Goal: Complete application form

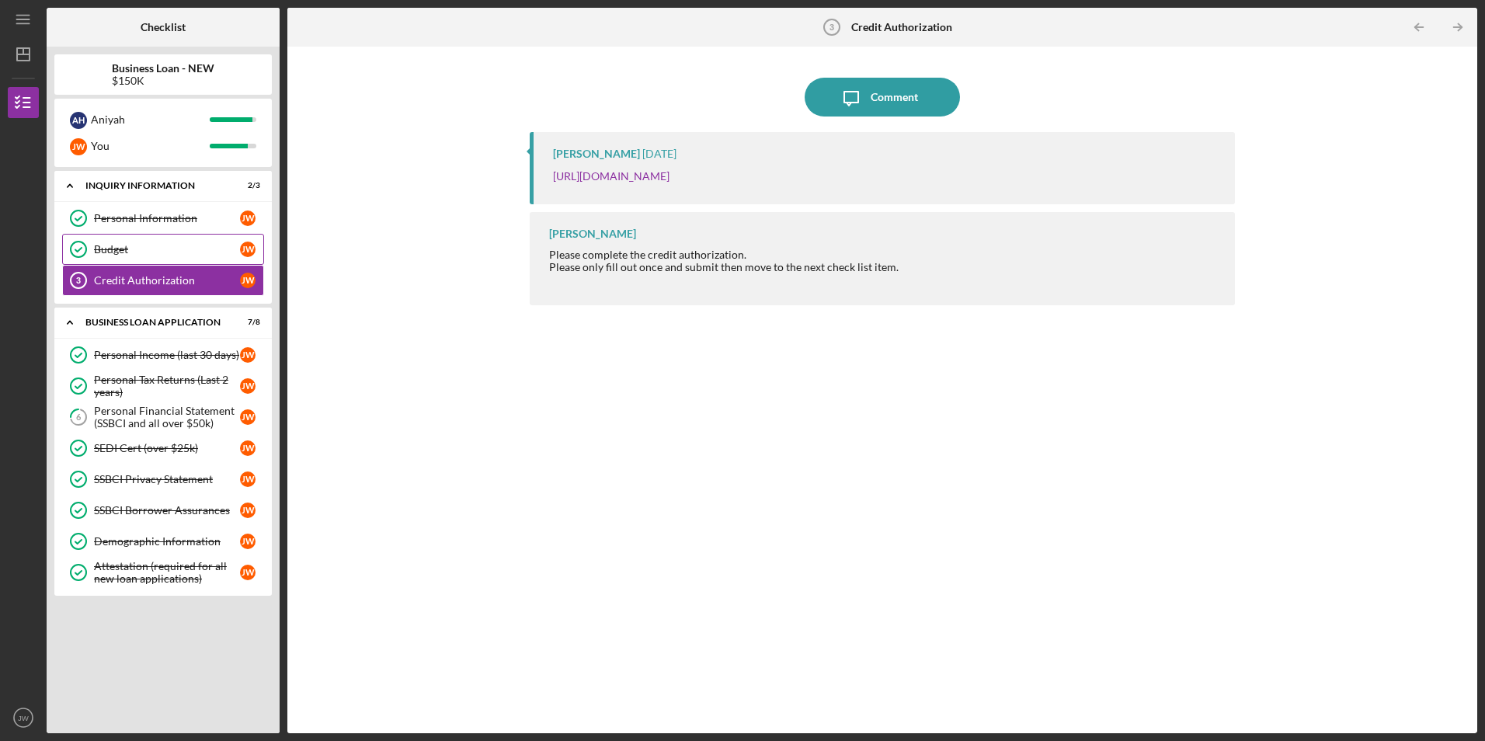
click at [152, 240] on link "Budget Budget [PERSON_NAME]" at bounding box center [163, 249] width 202 height 31
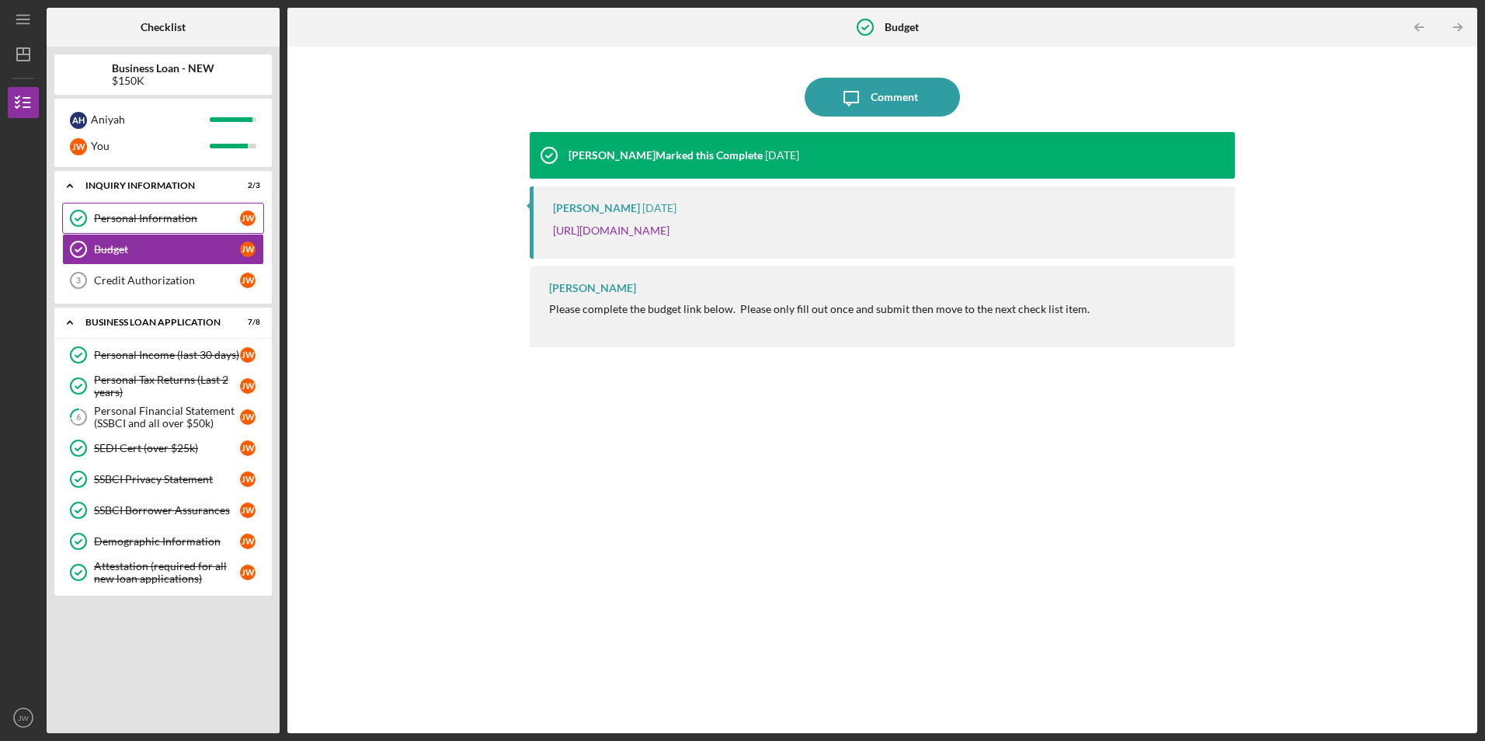
click at [156, 218] on div "Personal Information" at bounding box center [167, 218] width 146 height 12
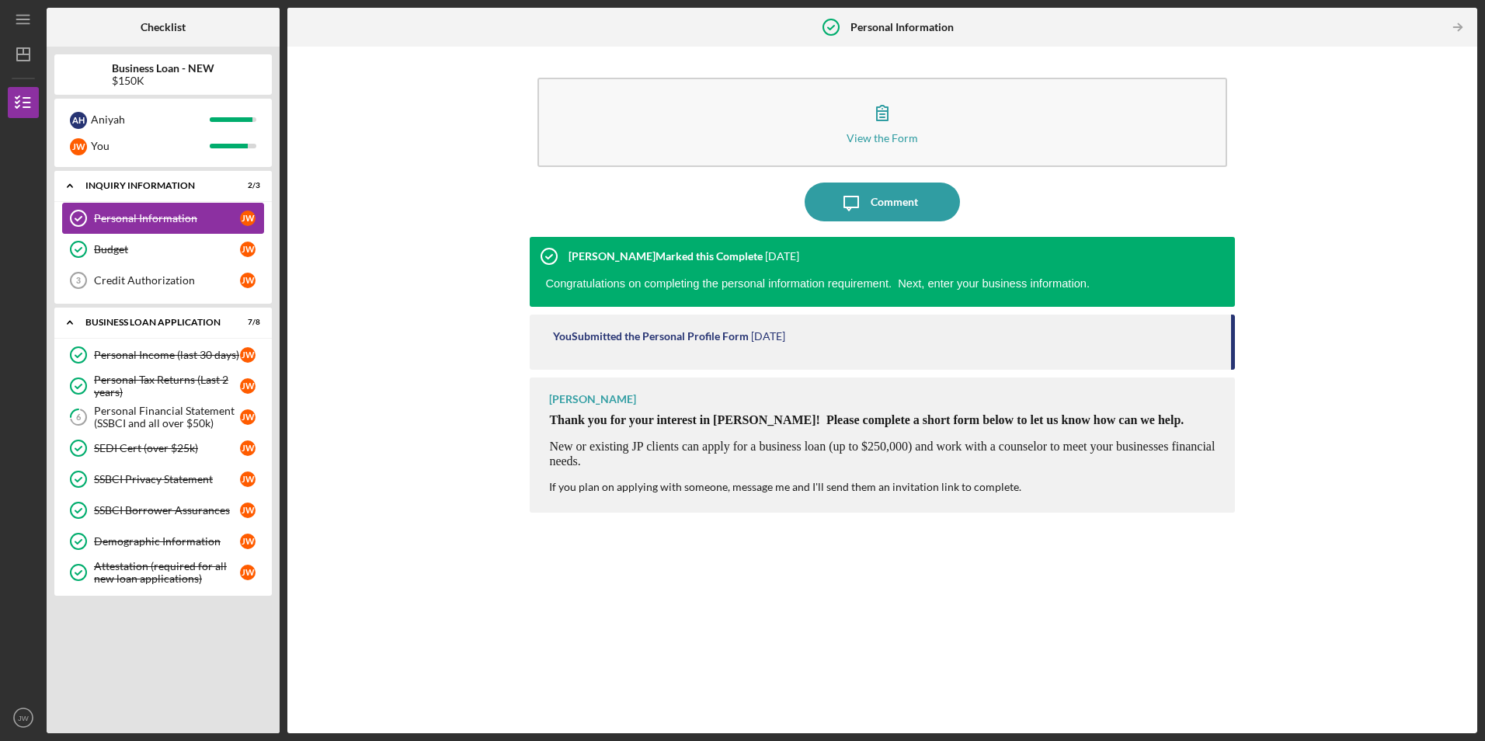
click at [156, 218] on div "Personal Information" at bounding box center [167, 218] width 146 height 12
click at [140, 283] on div "Credit Authorization" at bounding box center [167, 280] width 146 height 12
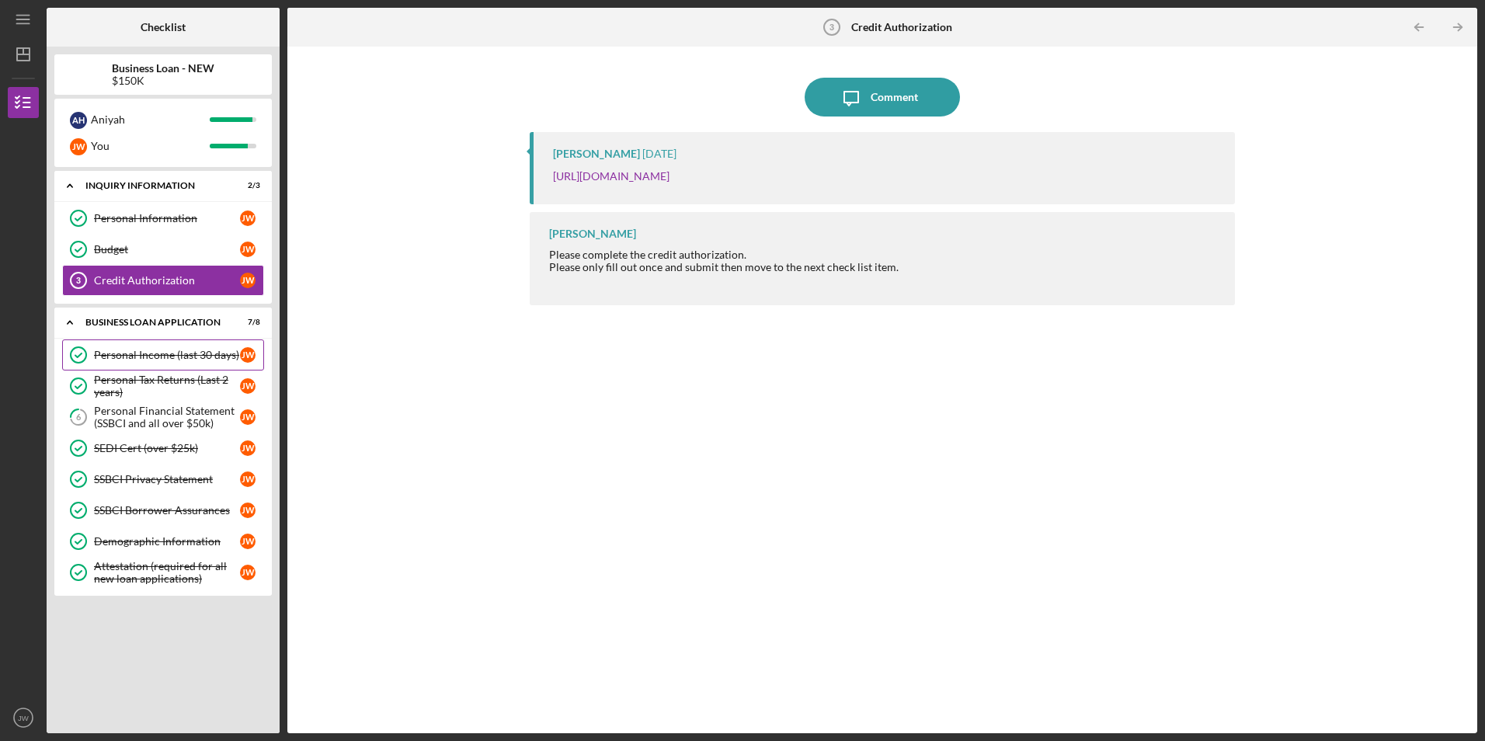
click at [168, 360] on div "Personal Income (last 30 days)" at bounding box center [167, 355] width 146 height 12
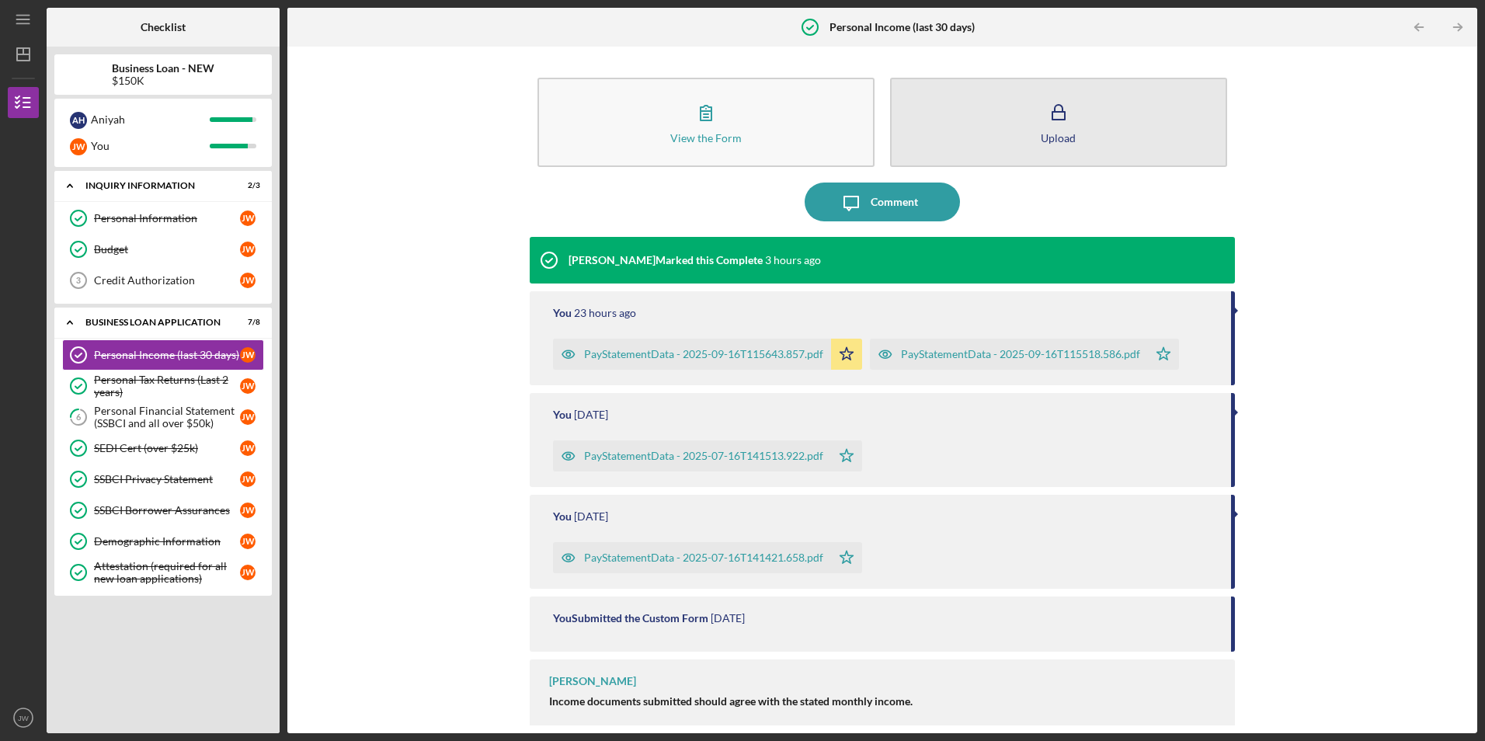
click at [1008, 131] on button "Upload" at bounding box center [1058, 122] width 337 height 89
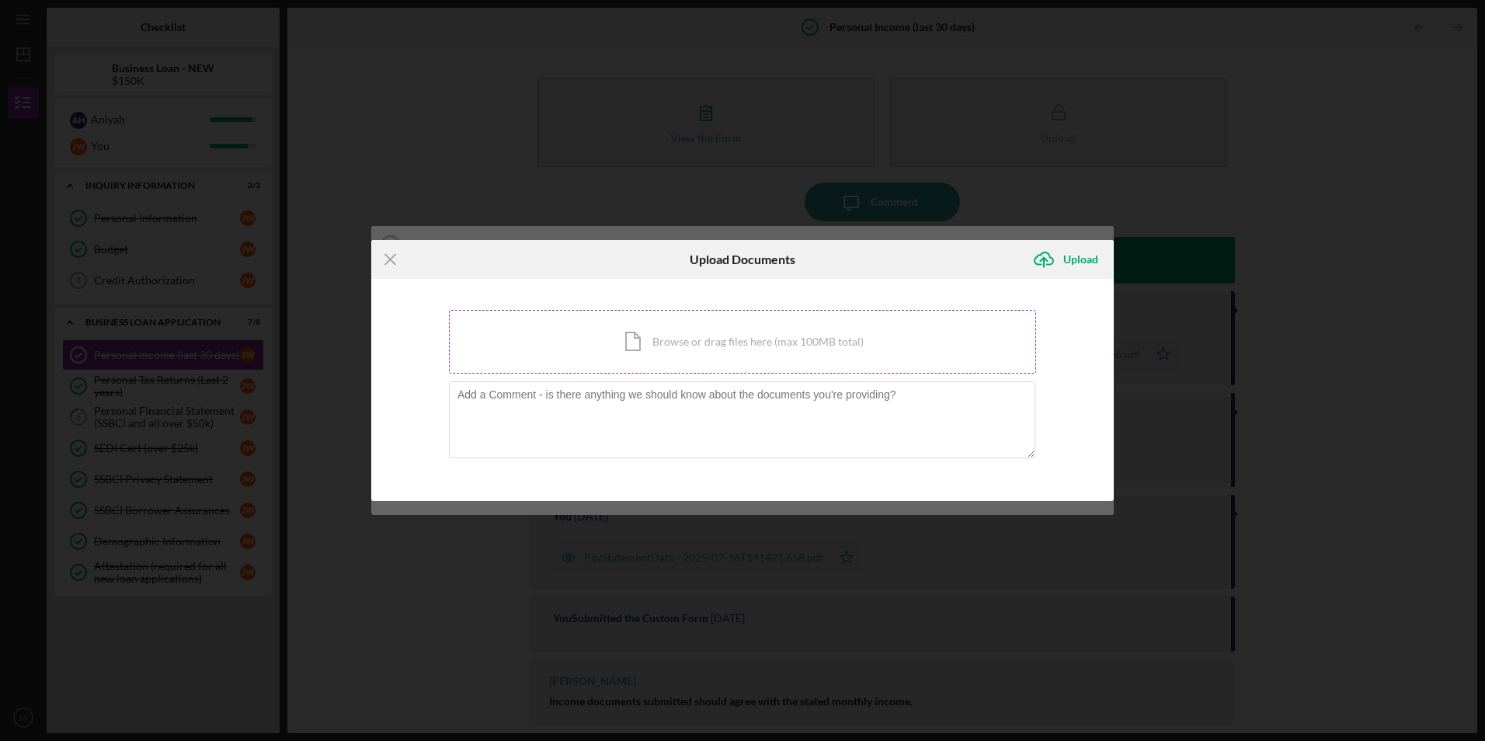
click at [685, 339] on div "Icon/Document Browse or drag files here (max 100MB total) Tap to choose files o…" at bounding box center [742, 342] width 587 height 64
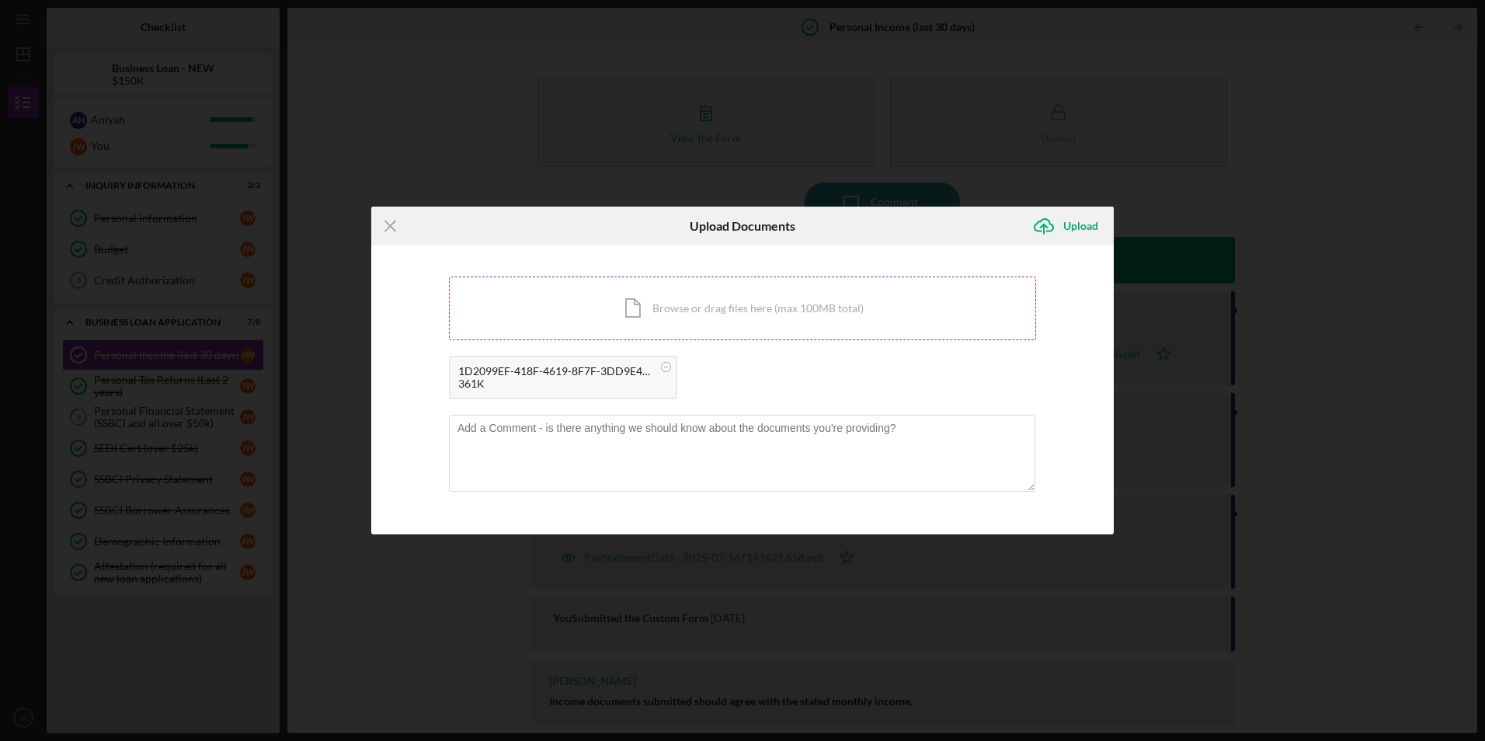
click at [542, 321] on div "Icon/Document Browse or drag files here (max 100MB total) Tap to choose files o…" at bounding box center [742, 308] width 587 height 64
click at [485, 301] on div "Icon/Document Browse or drag files here (max 100MB total) Tap to choose files o…" at bounding box center [742, 308] width 587 height 64
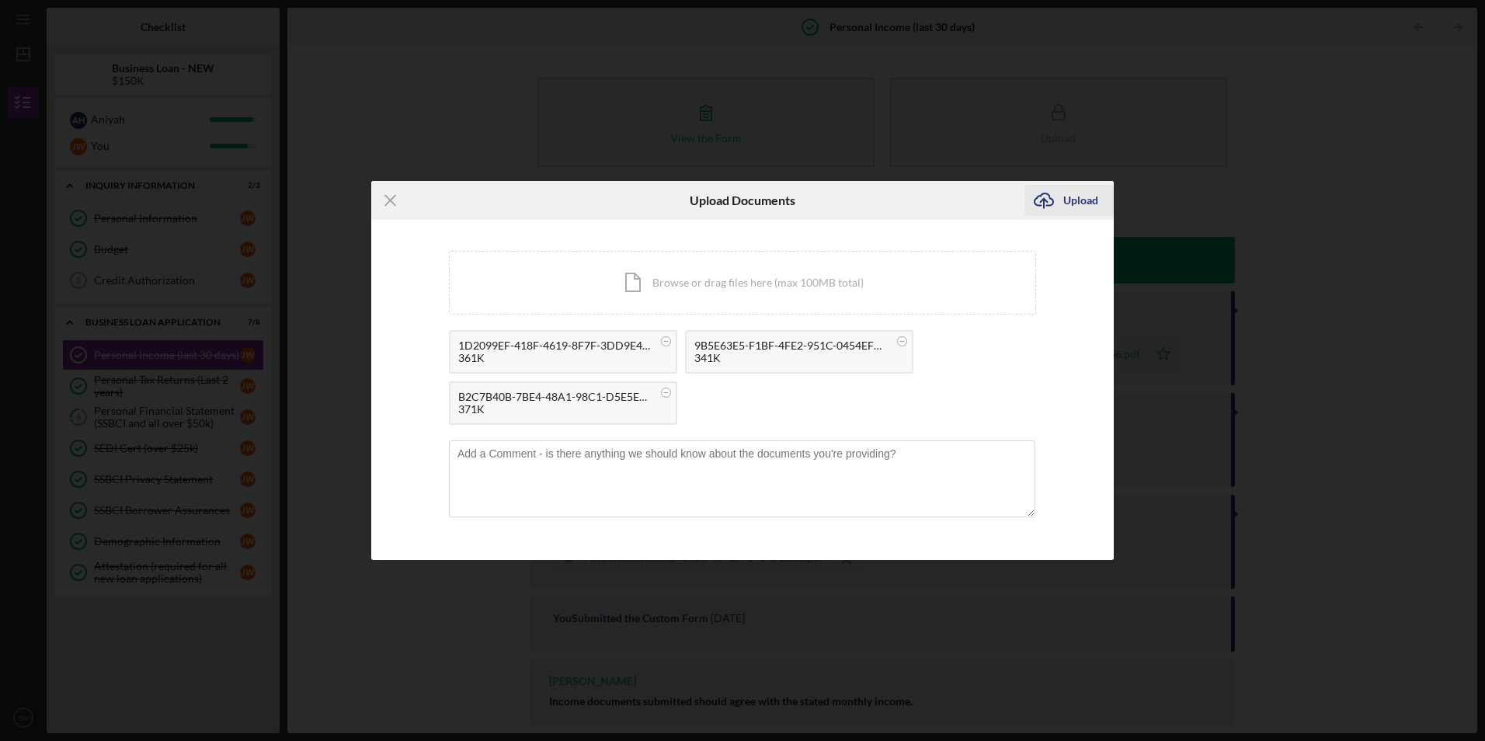
click at [1082, 200] on div "Upload" at bounding box center [1080, 200] width 35 height 31
